Goal: Task Accomplishment & Management: Use online tool/utility

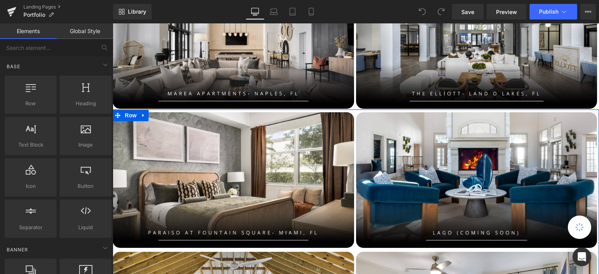
scroll to position [571, 0]
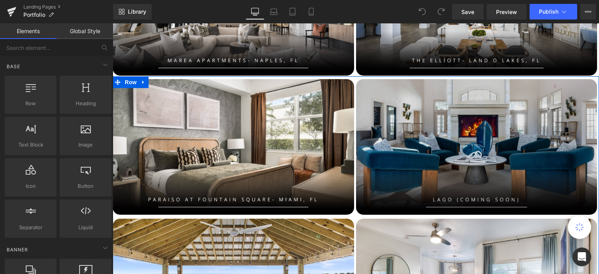
click at [467, 143] on div "Image" at bounding box center [476, 147] width 241 height 136
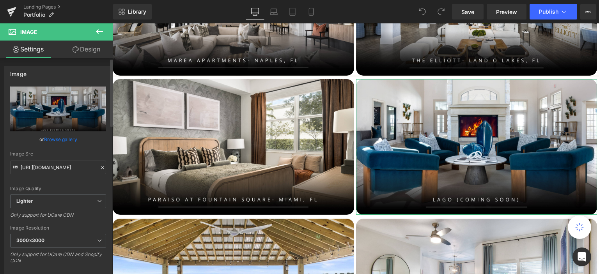
click at [55, 138] on link "Browse gallery" at bounding box center [60, 140] width 33 height 14
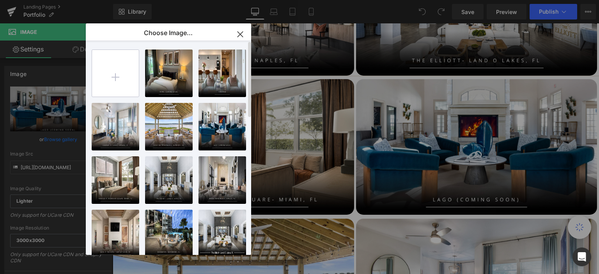
click at [120, 68] on input "file" at bounding box center [115, 73] width 47 height 47
type input "C:\fakepath\Asset 4-100 (1).jpg"
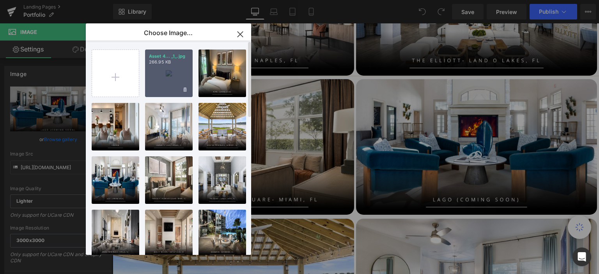
click at [163, 70] on div "Asset 4... _1_.jpg 266.95 KB" at bounding box center [169, 74] width 48 height 48
type input "https://ucarecdn.com/de5649a7-5d6f-4718-b9d1-34ad8f0a7090/-/format/auto/-/previ…"
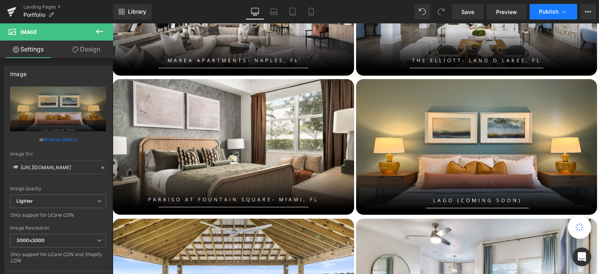
click at [540, 14] on span "Publish" at bounding box center [548, 12] width 19 height 6
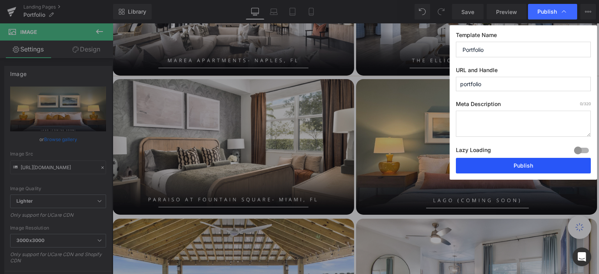
click at [488, 168] on button "Publish" at bounding box center [523, 166] width 135 height 16
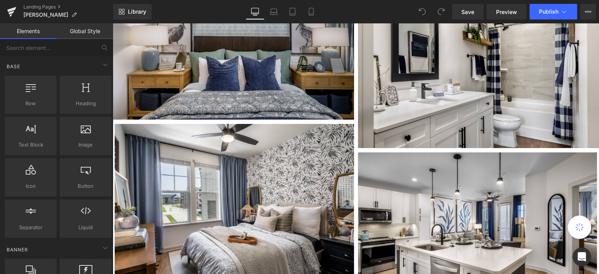
scroll to position [1520, 0]
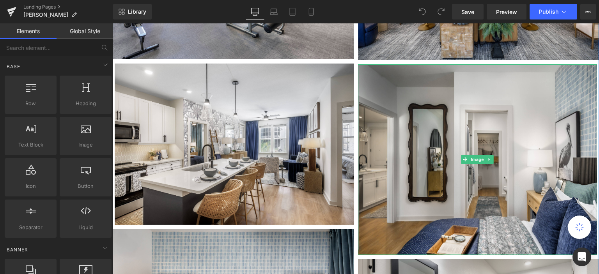
scroll to position [1304, 0]
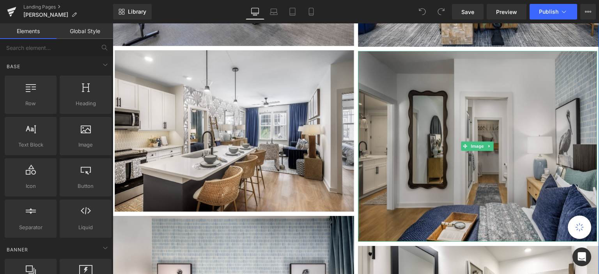
click at [438, 97] on img at bounding box center [477, 146] width 239 height 191
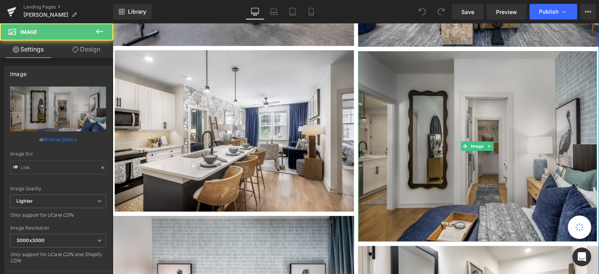
type input "https://ucarecdn.com/e4603b4a-253d-4ed3-9ff8-5e58b8818c34/-/format/auto/-/previ…"
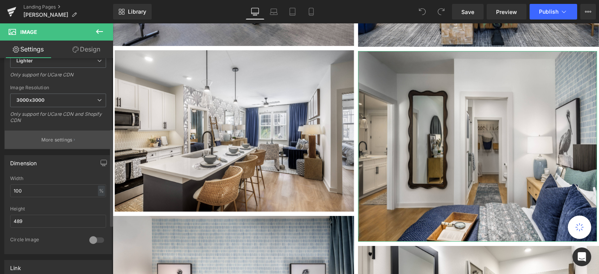
scroll to position [156, 0]
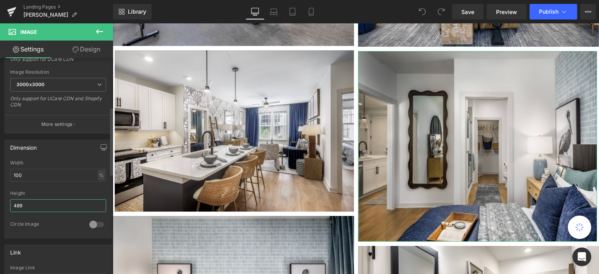
click at [22, 204] on input "489" at bounding box center [58, 205] width 96 height 13
type input "4"
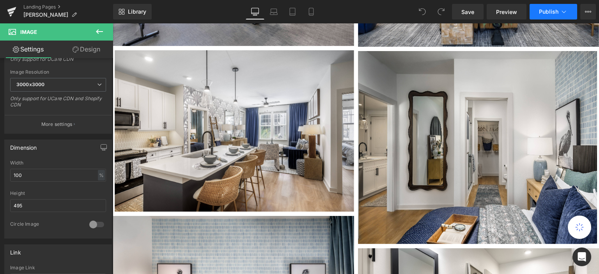
click at [540, 12] on span "Publish" at bounding box center [548, 12] width 19 height 6
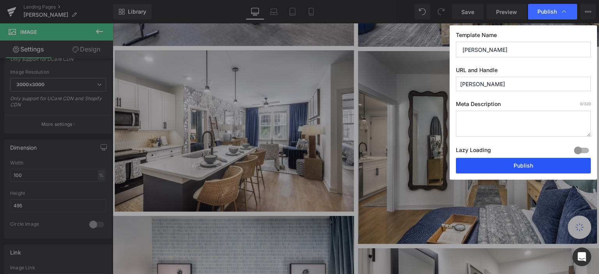
click at [522, 168] on button "Publish" at bounding box center [523, 166] width 135 height 16
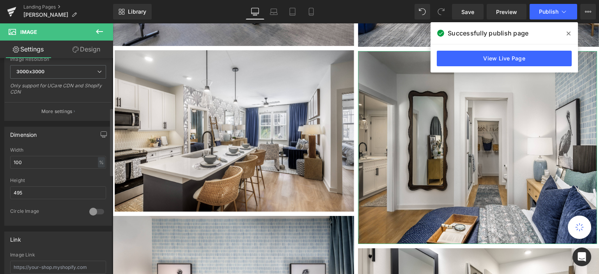
scroll to position [156, 0]
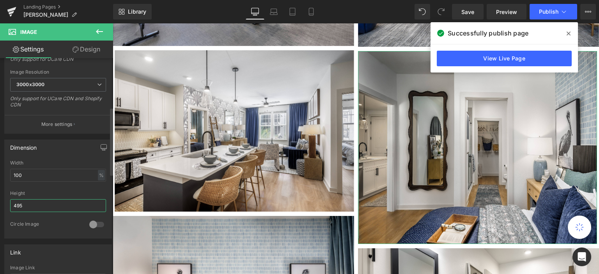
click at [23, 205] on input "495" at bounding box center [58, 205] width 96 height 13
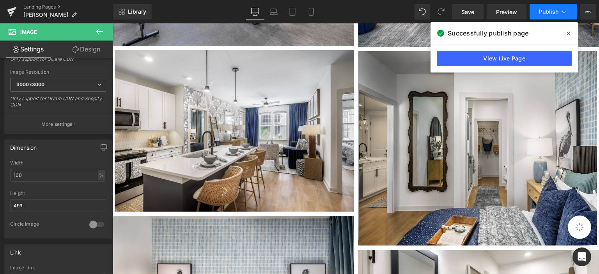
click at [536, 11] on button "Publish" at bounding box center [553, 12] width 48 height 16
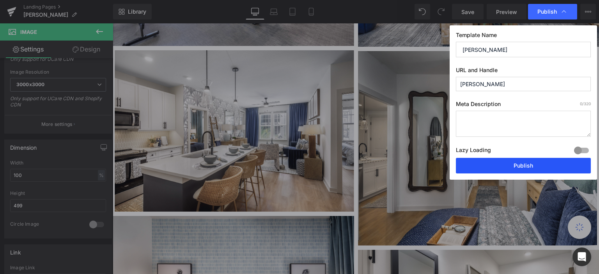
click at [518, 164] on button "Publish" at bounding box center [523, 166] width 135 height 16
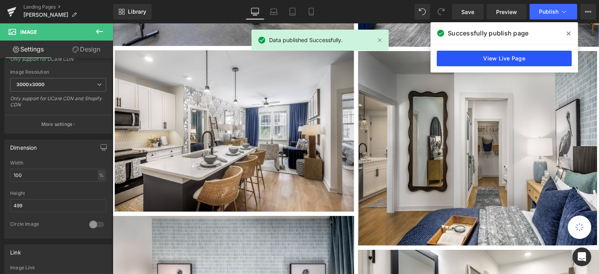
click at [508, 57] on link "View Live Page" at bounding box center [504, 59] width 135 height 16
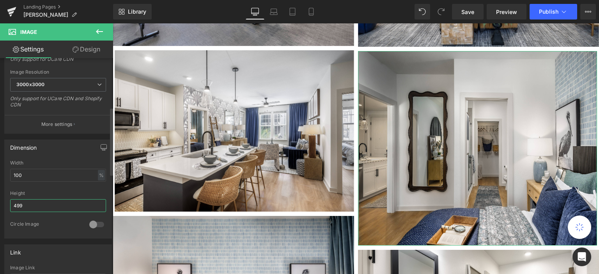
drag, startPoint x: 30, startPoint y: 205, endPoint x: 2, endPoint y: 205, distance: 27.3
click at [2, 205] on div "Dimension 100% Width 100 % % px 499px Height 499 0 Circle Image" at bounding box center [58, 186] width 117 height 105
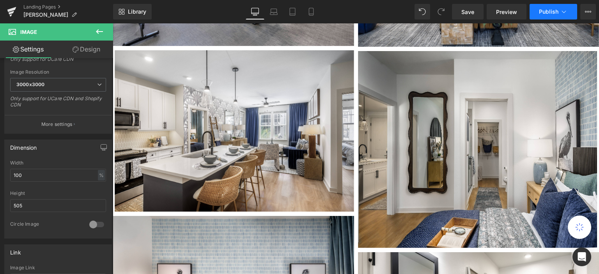
click at [555, 14] on span "Publish" at bounding box center [548, 12] width 19 height 6
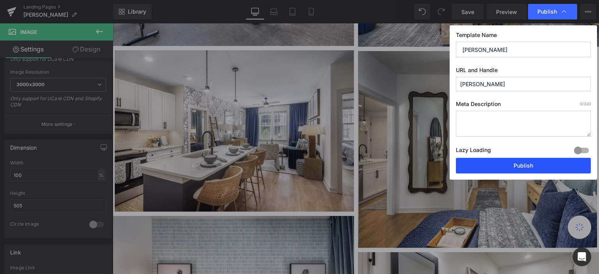
click at [506, 170] on button "Publish" at bounding box center [523, 166] width 135 height 16
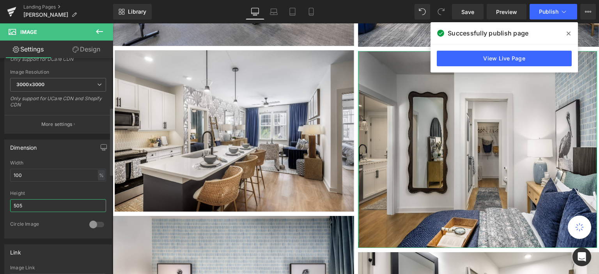
click at [22, 205] on input "505" at bounding box center [58, 205] width 96 height 13
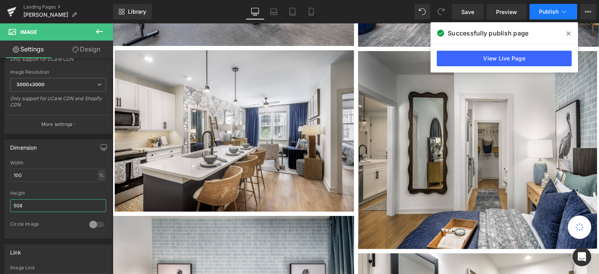
type input "508"
click at [551, 9] on span "Publish" at bounding box center [548, 12] width 19 height 6
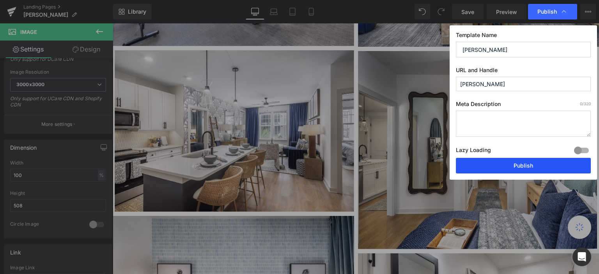
click at [529, 166] on button "Publish" at bounding box center [523, 166] width 135 height 16
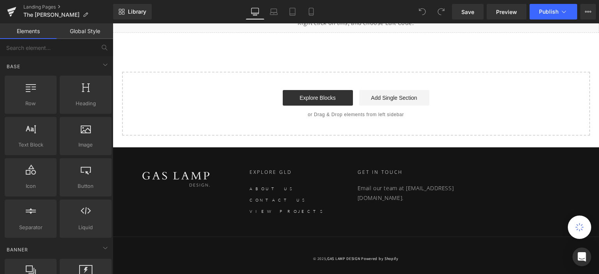
scroll to position [1367, 0]
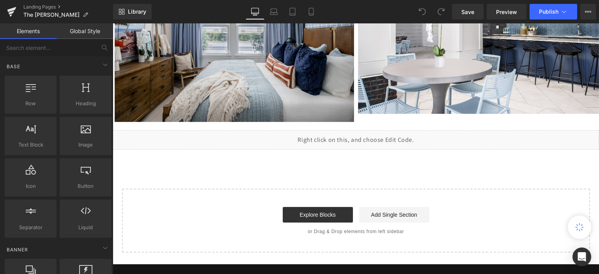
click at [337, 139] on div "Liquid" at bounding box center [356, 139] width 486 height 19
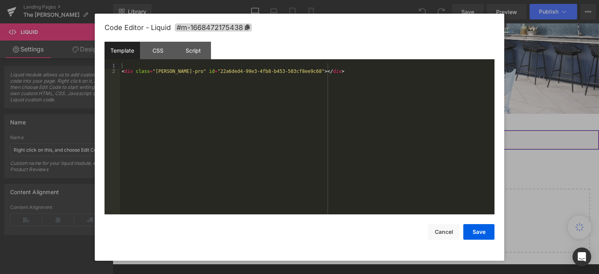
click at [364, 136] on div "Liquid" at bounding box center [356, 139] width 486 height 19
click at [247, 78] on div "< div class = "[PERSON_NAME]-pro" id = "22a6ded4-99e3-4fb8-b453-503cf8ee9c68" >…" at bounding box center [307, 144] width 374 height 163
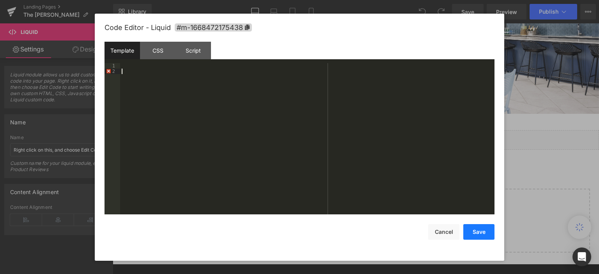
click at [472, 233] on button "Save" at bounding box center [478, 232] width 31 height 16
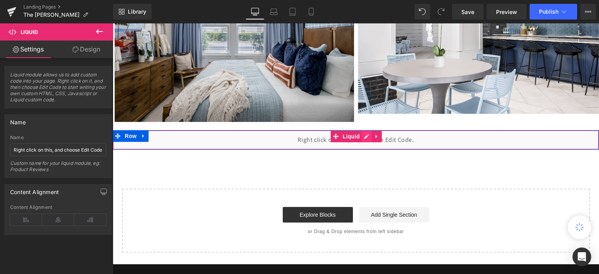
click at [361, 137] on div "Liquid" at bounding box center [356, 139] width 486 height 19
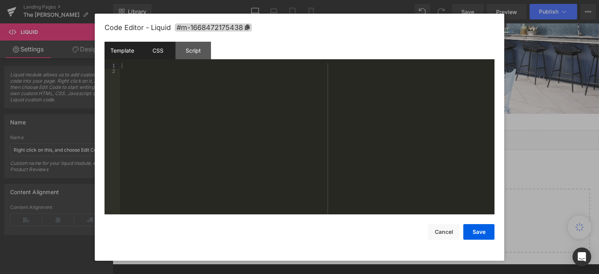
click at [157, 57] on div "CSS" at bounding box center [157, 51] width 35 height 18
click at [176, 71] on div "#m-1668472175438 { }" at bounding box center [307, 144] width 374 height 163
click at [182, 62] on div "Template CSS Script Data" at bounding box center [299, 52] width 390 height 21
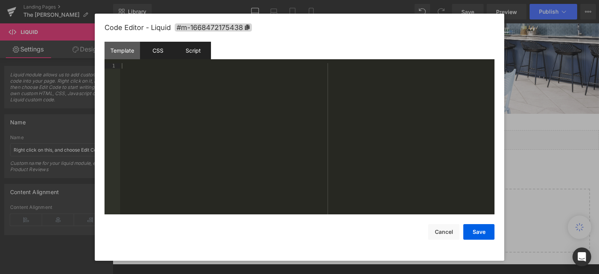
click at [190, 54] on div "Script" at bounding box center [192, 51] width 35 height 18
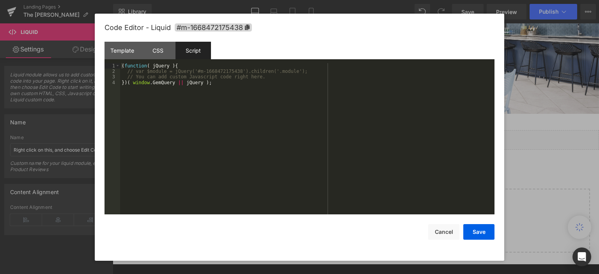
click at [156, 85] on div "( function ( jQuery ) { // var $module = jQuery('#m-1668472175438').children('.…" at bounding box center [307, 144] width 374 height 163
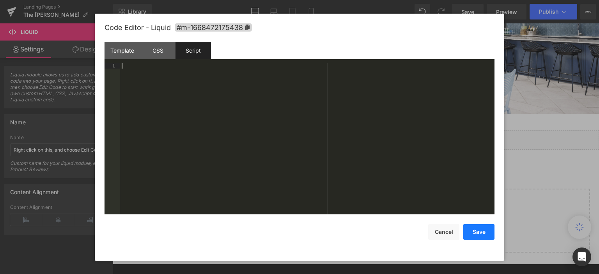
click at [471, 233] on button "Save" at bounding box center [478, 232] width 31 height 16
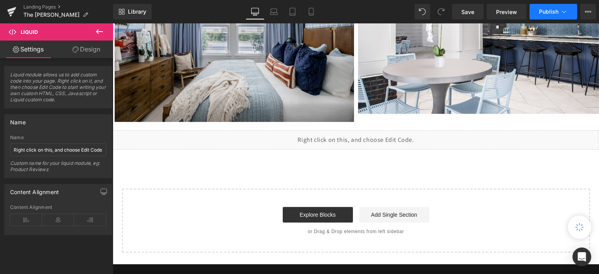
click at [540, 12] on span "Publish" at bounding box center [548, 12] width 19 height 6
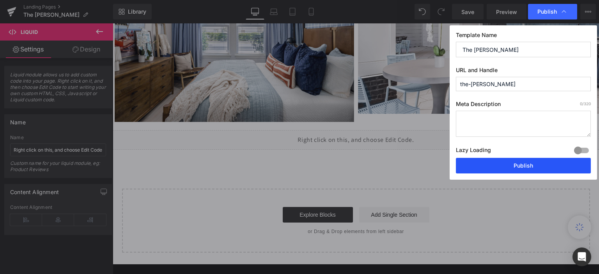
click at [529, 170] on button "Publish" at bounding box center [523, 166] width 135 height 16
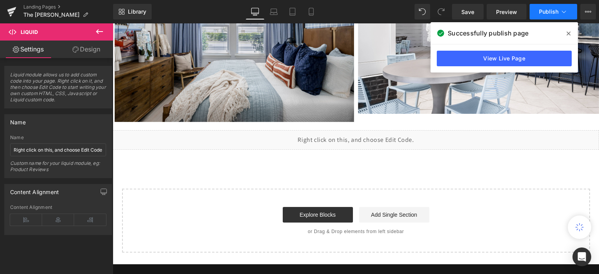
click at [543, 12] on span "Publish" at bounding box center [548, 12] width 19 height 6
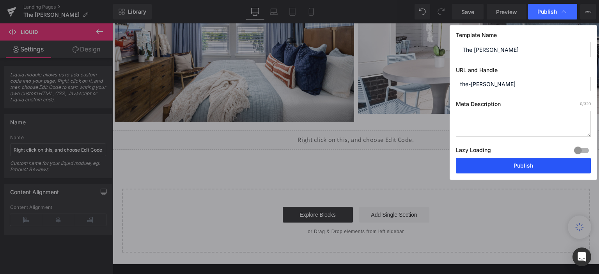
click at [511, 159] on button "Publish" at bounding box center [523, 166] width 135 height 16
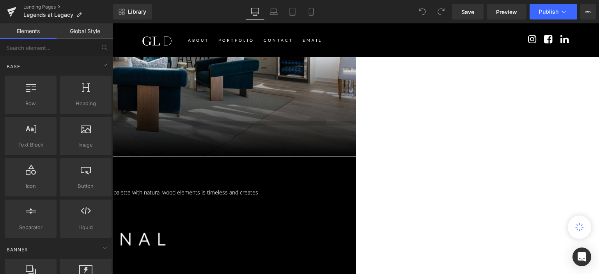
scroll to position [134, 0]
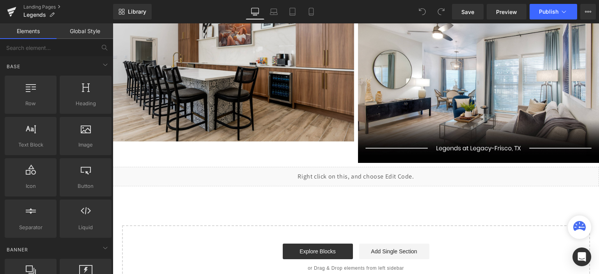
scroll to position [679, 0]
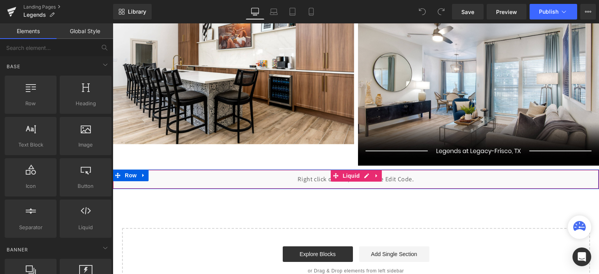
click at [425, 175] on div "Liquid" at bounding box center [356, 179] width 486 height 19
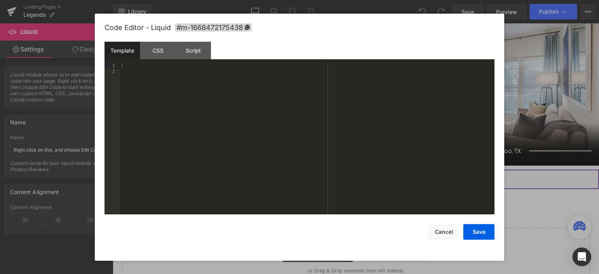
click at [365, 174] on div "Liquid" at bounding box center [356, 179] width 486 height 19
click at [451, 233] on button "Cancel" at bounding box center [443, 232] width 31 height 16
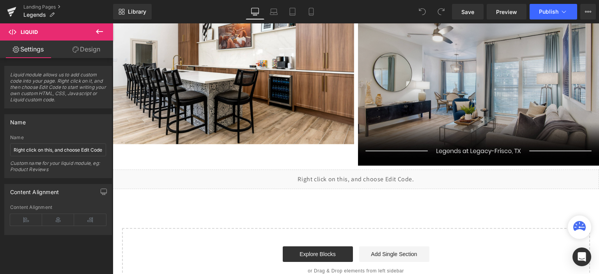
click at [457, 110] on img at bounding box center [478, 85] width 241 height 161
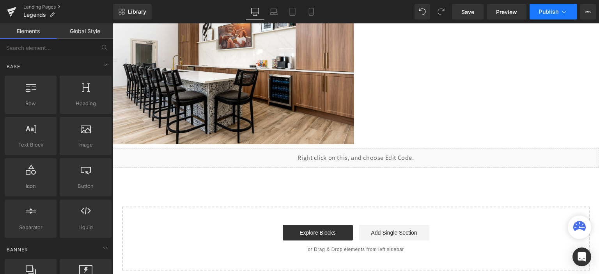
click at [540, 14] on span "Publish" at bounding box center [548, 12] width 19 height 6
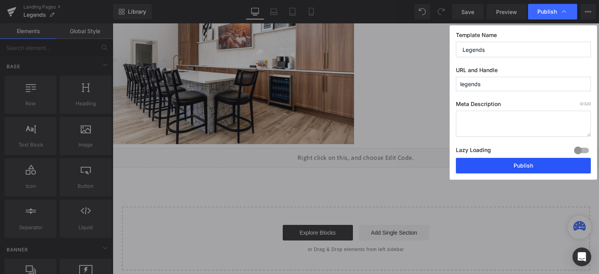
click at [492, 168] on button "Publish" at bounding box center [523, 166] width 135 height 16
